Goal: Information Seeking & Learning: Learn about a topic

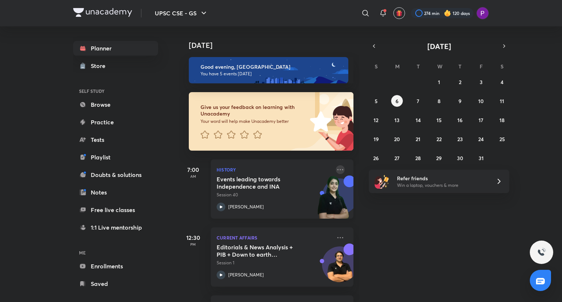
click at [337, 168] on icon at bounding box center [340, 169] width 9 height 9
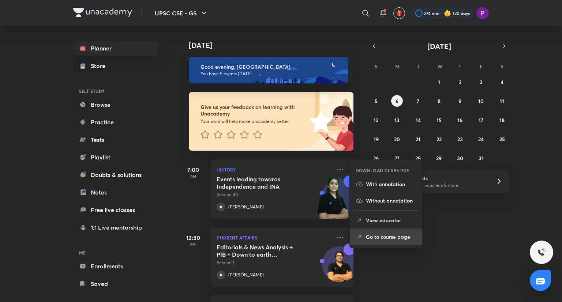
click at [382, 233] on p "Go to course page" at bounding box center [391, 237] width 51 height 8
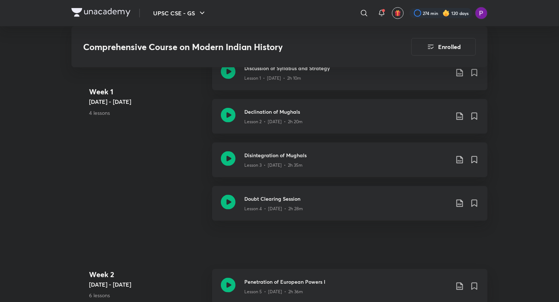
scroll to position [414, 0]
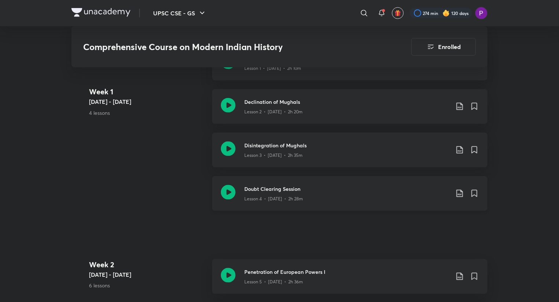
click at [343, 194] on div "Lesson 4 • Aug 23 • 2h 28m" at bounding box center [346, 198] width 205 height 10
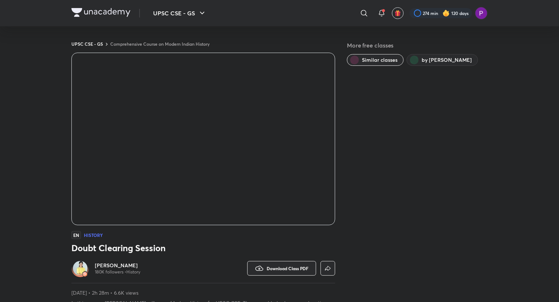
scroll to position [400, 0]
